Goal: Navigation & Orientation: Find specific page/section

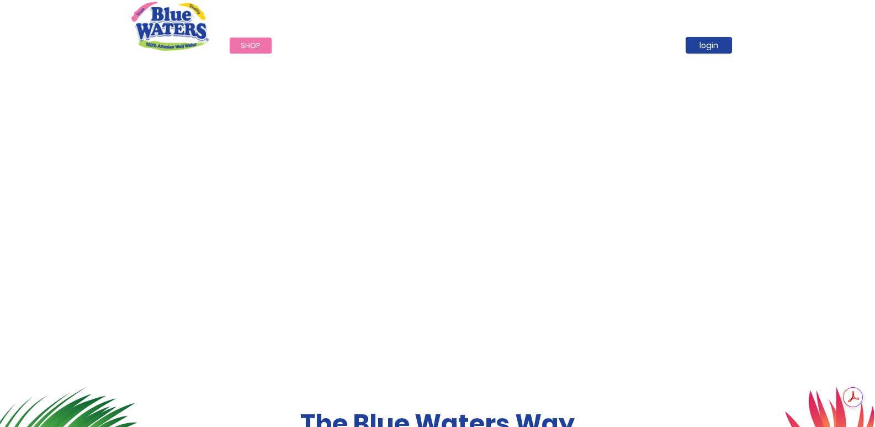
click at [247, 49] on span "Shop" at bounding box center [251, 45] width 20 height 10
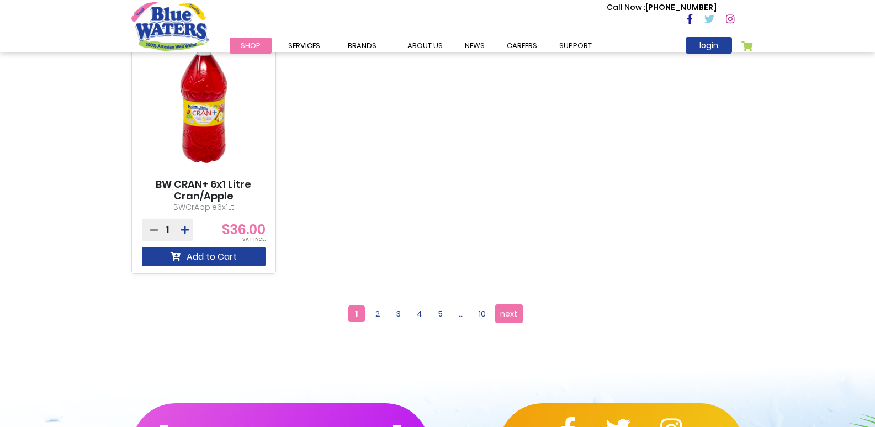
scroll to position [993, 0]
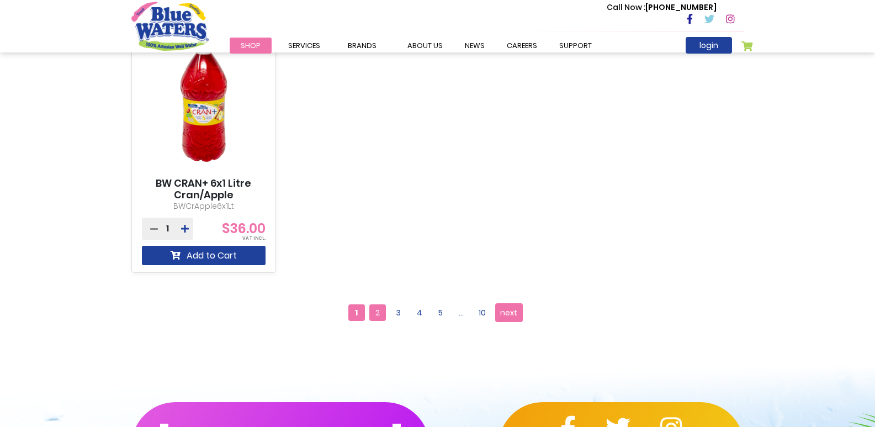
click at [374, 313] on span "2" at bounding box center [377, 312] width 17 height 17
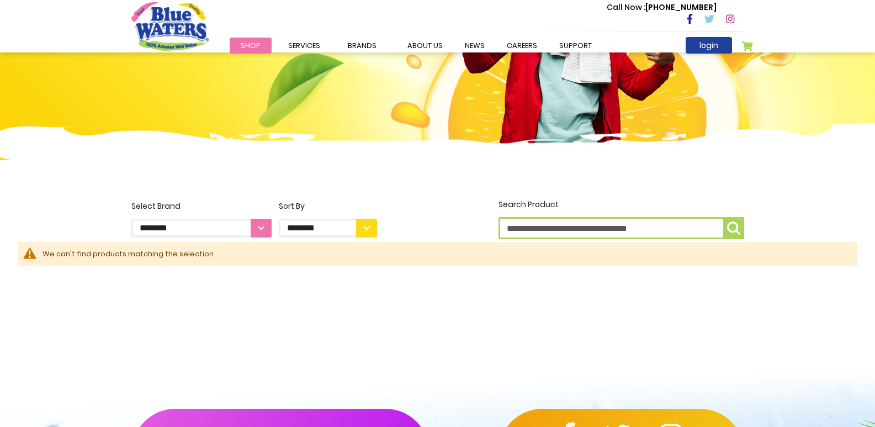
scroll to position [258, 0]
